Goal: Use online tool/utility: Utilize a website feature to perform a specific function

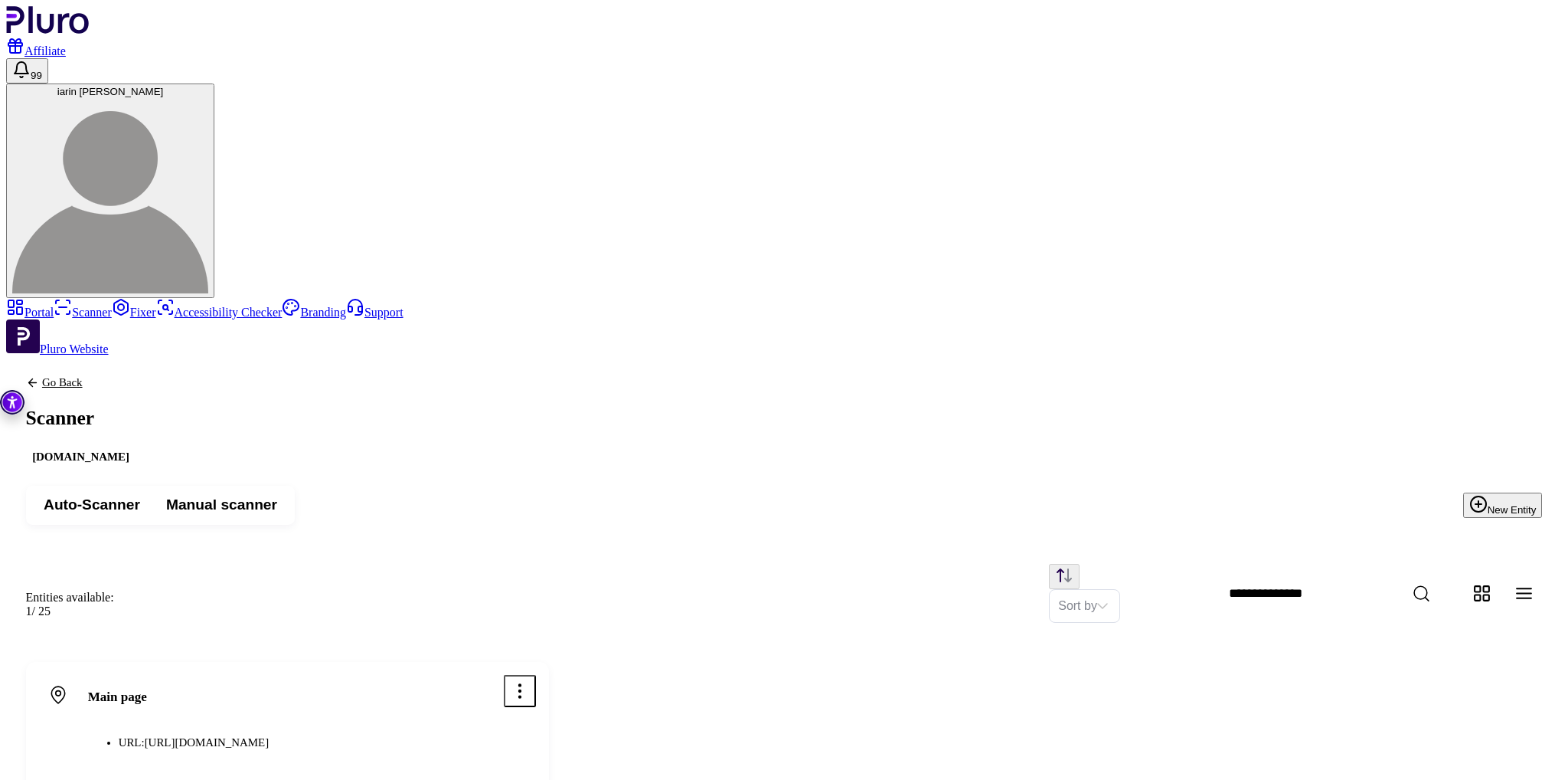
click at [530, 681] on icon "Open options menu" at bounding box center [520, 690] width 20 height 20
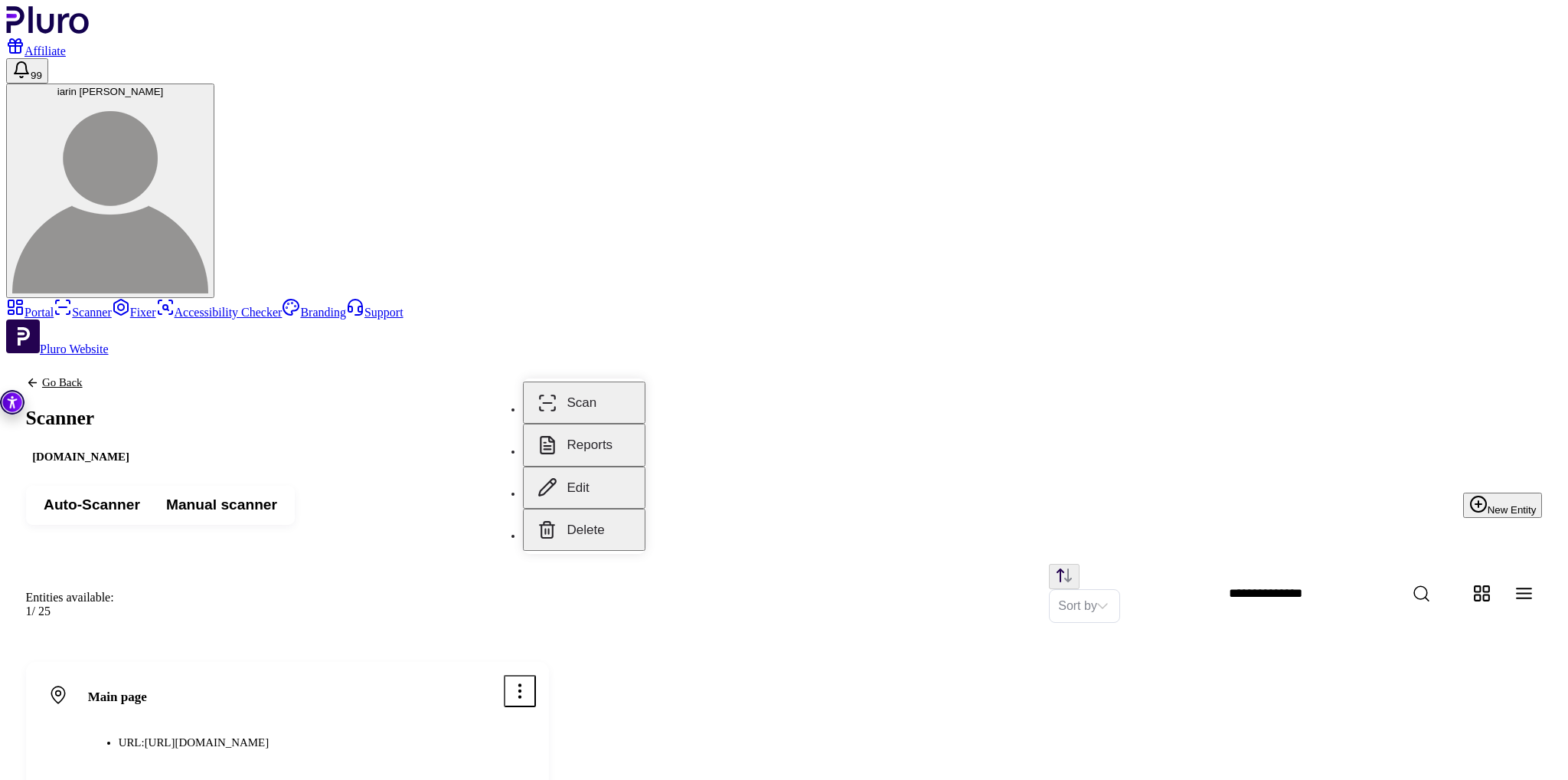
click at [570, 384] on button "Scan" at bounding box center [584, 403] width 123 height 42
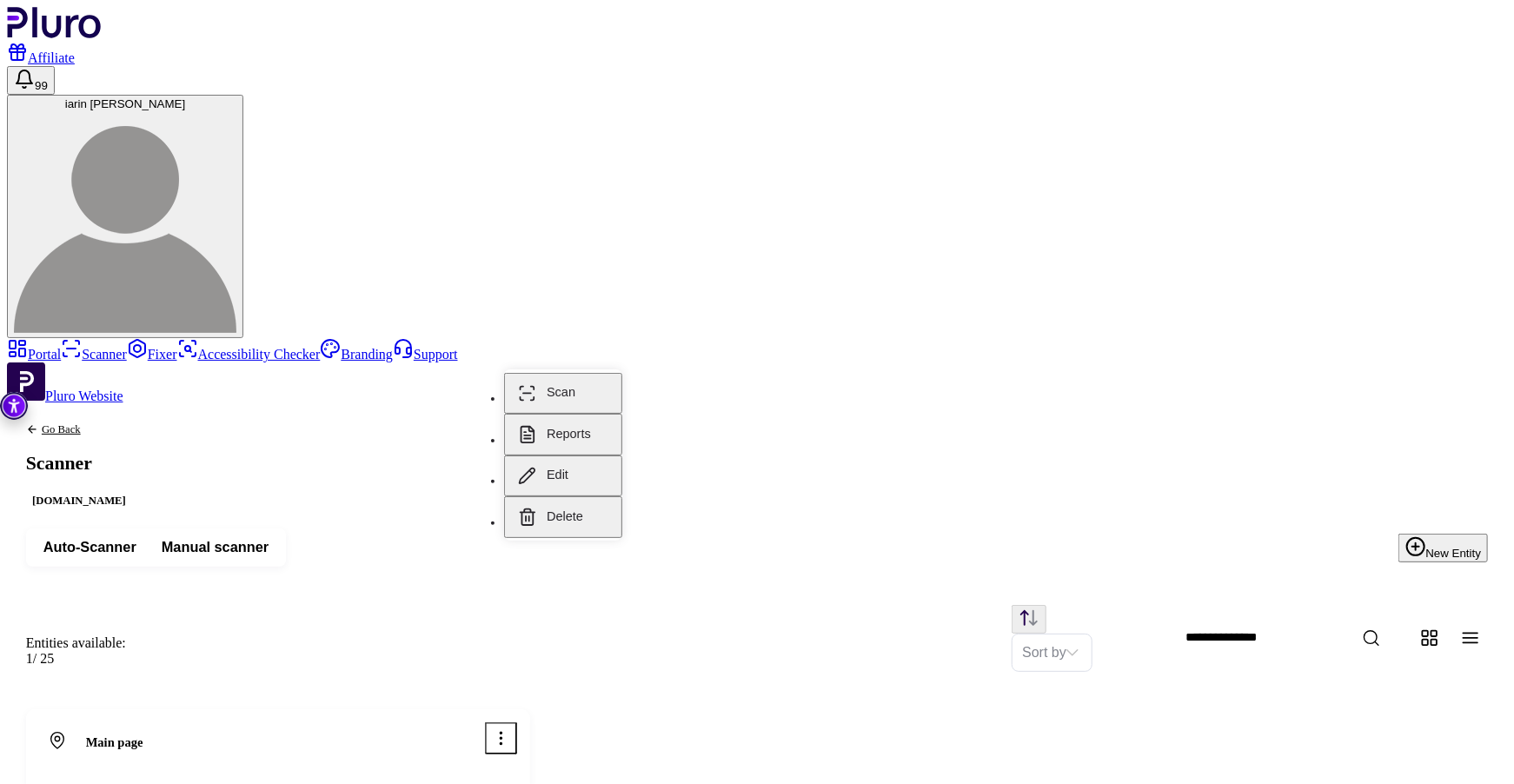
click at [511, 729] on icon "Open options menu" at bounding box center [501, 738] width 19 height 19
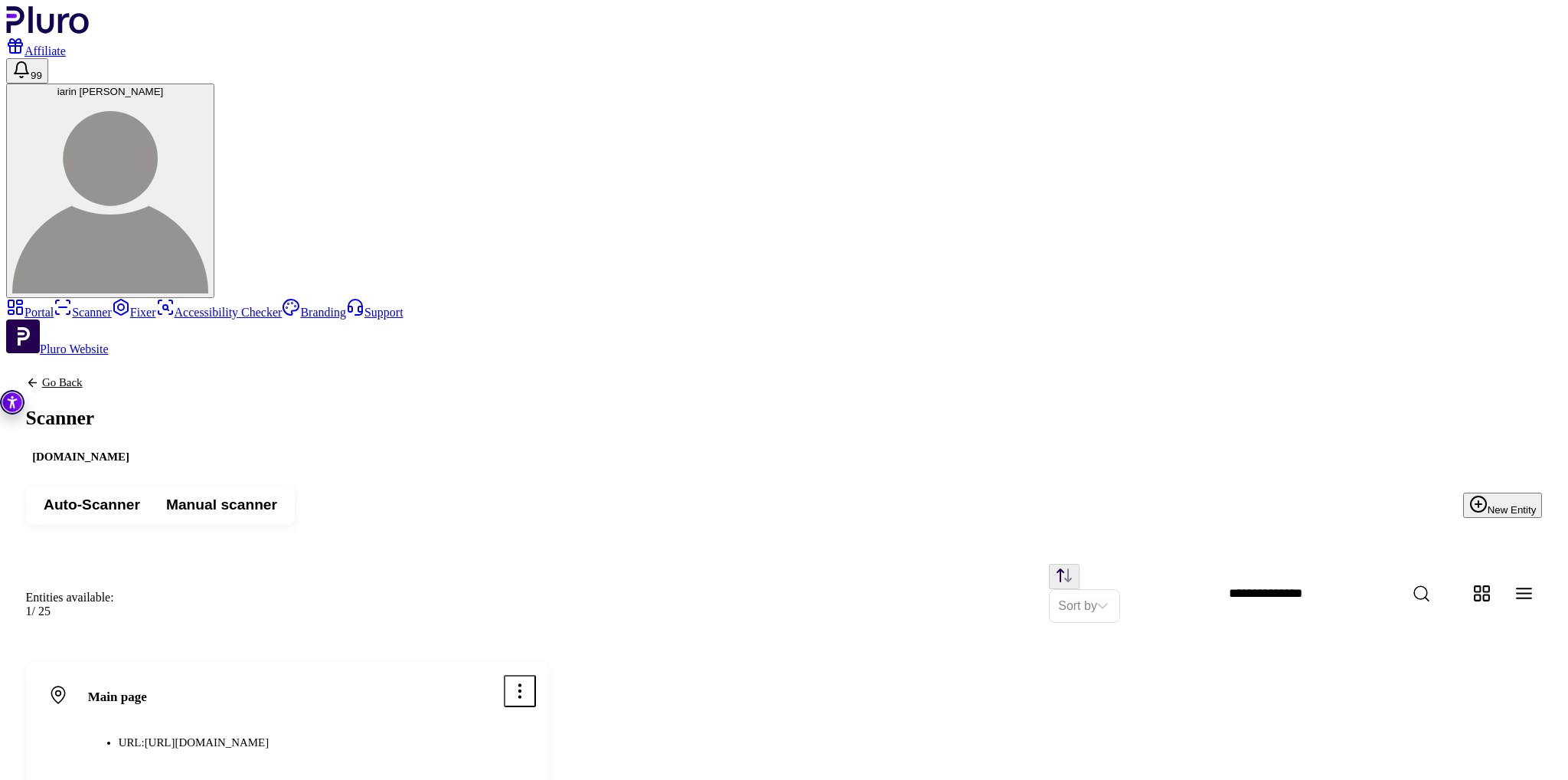
click at [119, 306] on link "Fixer" at bounding box center [134, 312] width 44 height 13
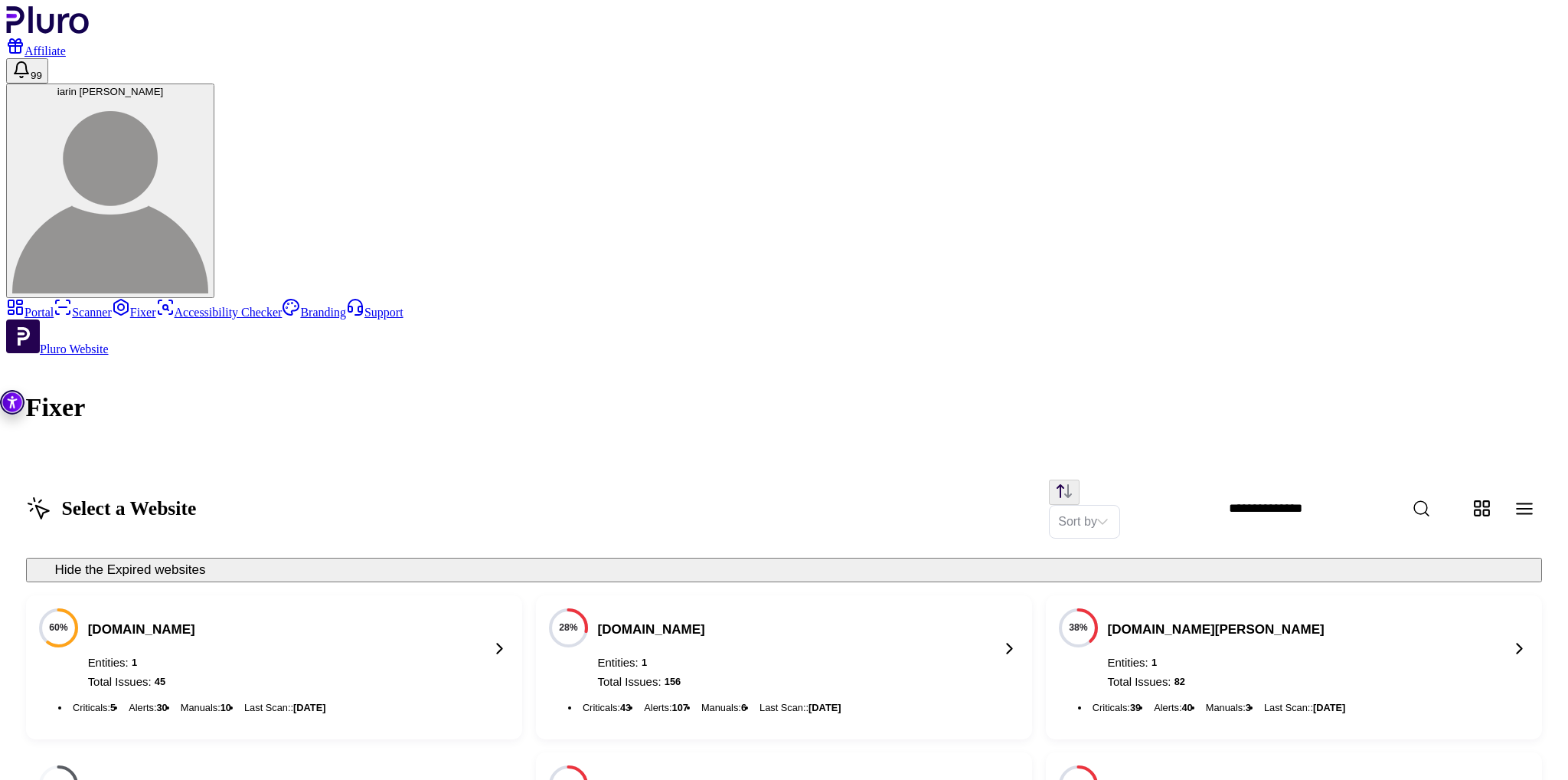
click at [99, 306] on link "Scanner" at bounding box center [83, 312] width 58 height 13
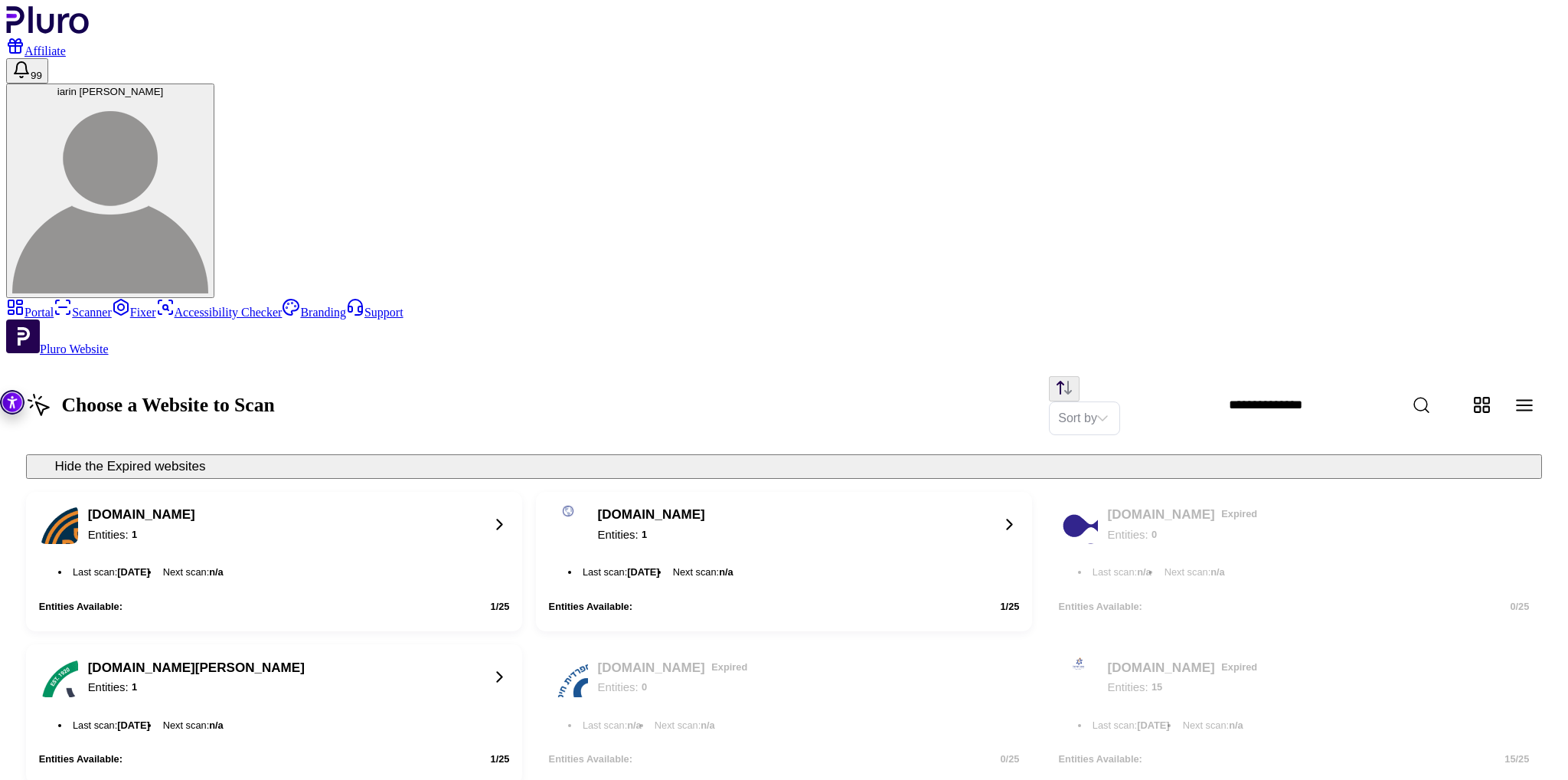
scroll to position [505, 0]
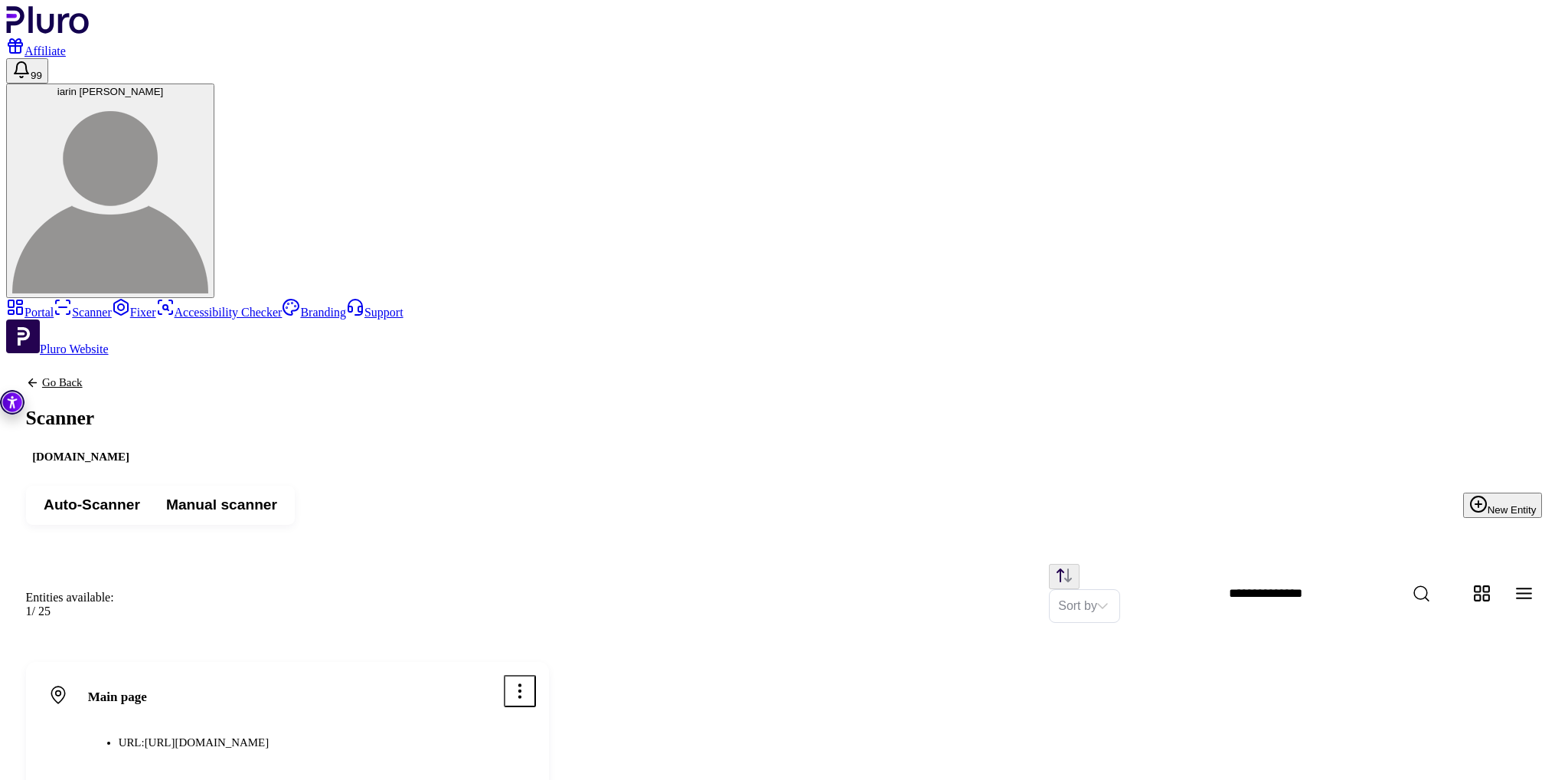
drag, startPoint x: 105, startPoint y: 568, endPoint x: 144, endPoint y: 445, distance: 129.0
click at [105, 356] on div "Portal Scanner Fixer Accessibility Checker Branding Support Pluro Website" at bounding box center [784, 327] width 1555 height 58
click at [112, 306] on link "Scanner" at bounding box center [83, 312] width 58 height 13
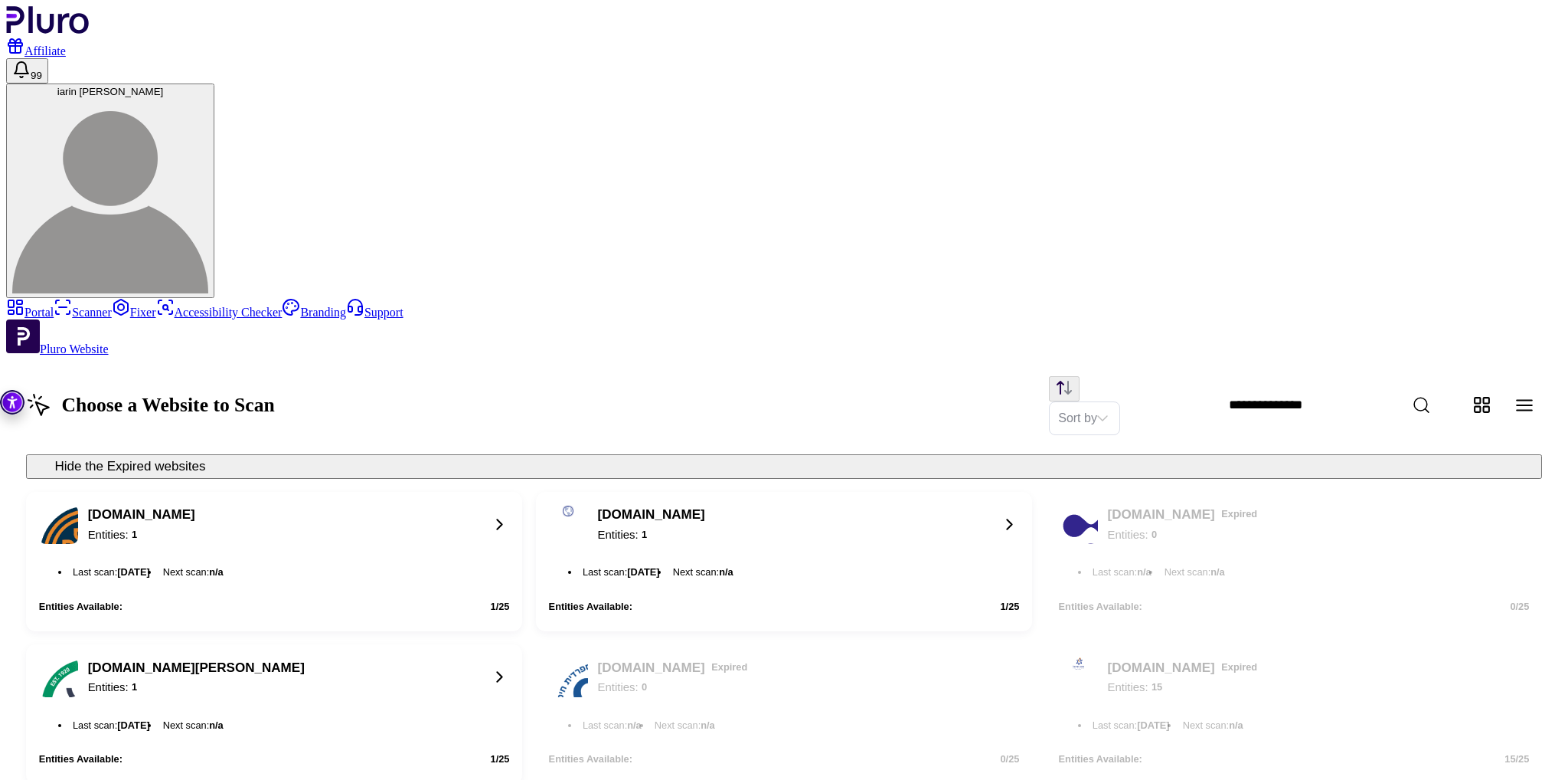
click at [510, 667] on icon at bounding box center [499, 676] width 20 height 20
